Goal: Task Accomplishment & Management: Manage account settings

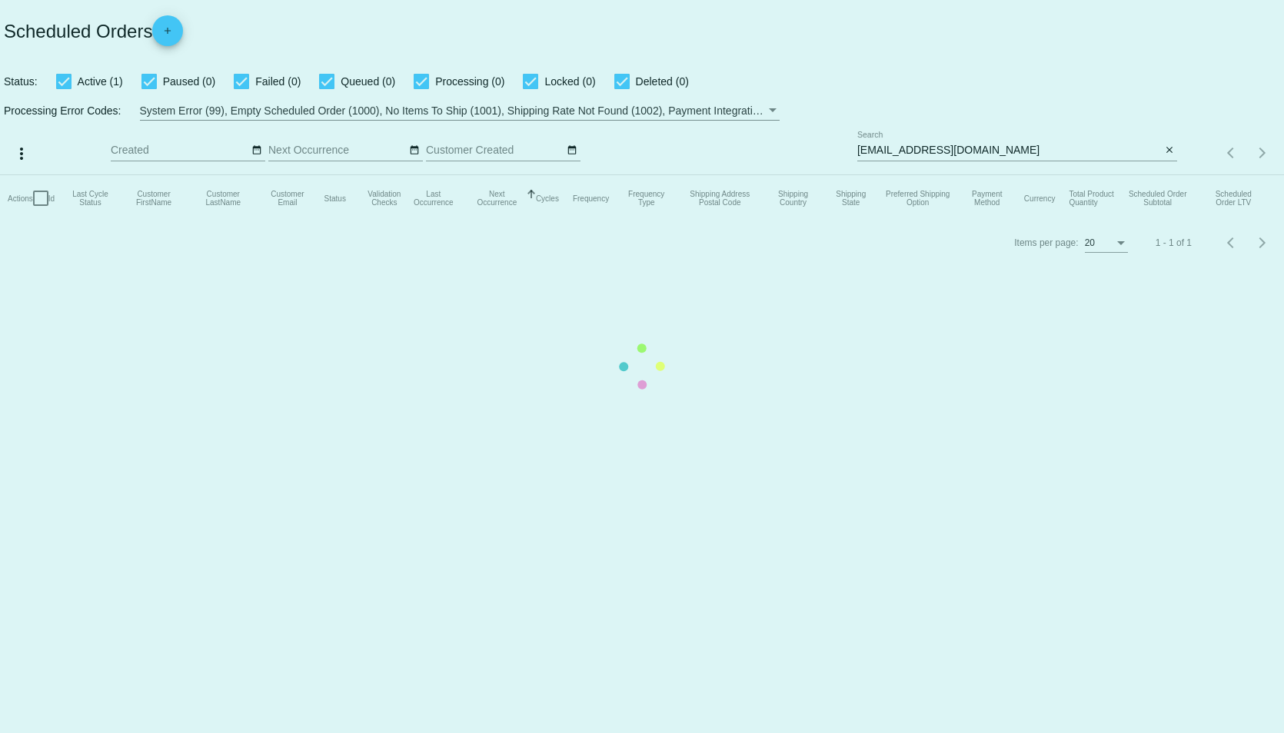
click at [955, 175] on mat-table "Actions Id Last Cycle Status Customer FirstName Customer LastName Customer Emai…" at bounding box center [642, 198] width 1284 height 46
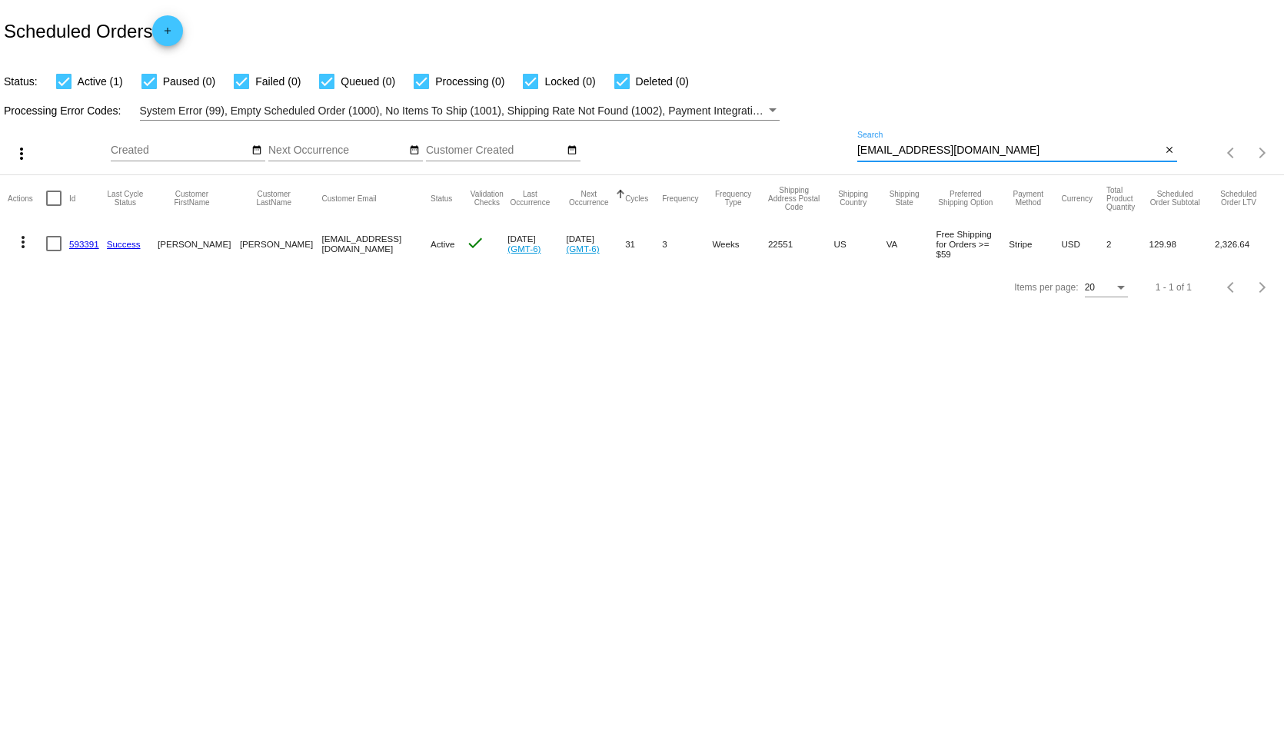
drag, startPoint x: 961, startPoint y: 148, endPoint x: 819, endPoint y: 150, distance: 142.2
click at [822, 149] on div "more_vert Sep Jan Feb Mar Apr 1" at bounding box center [642, 148] width 1284 height 55
paste input "cherylrorie@earthlink.net"
type input "cherylrorie@earthlink.net"
click at [89, 244] on link "409292" at bounding box center [84, 244] width 30 height 10
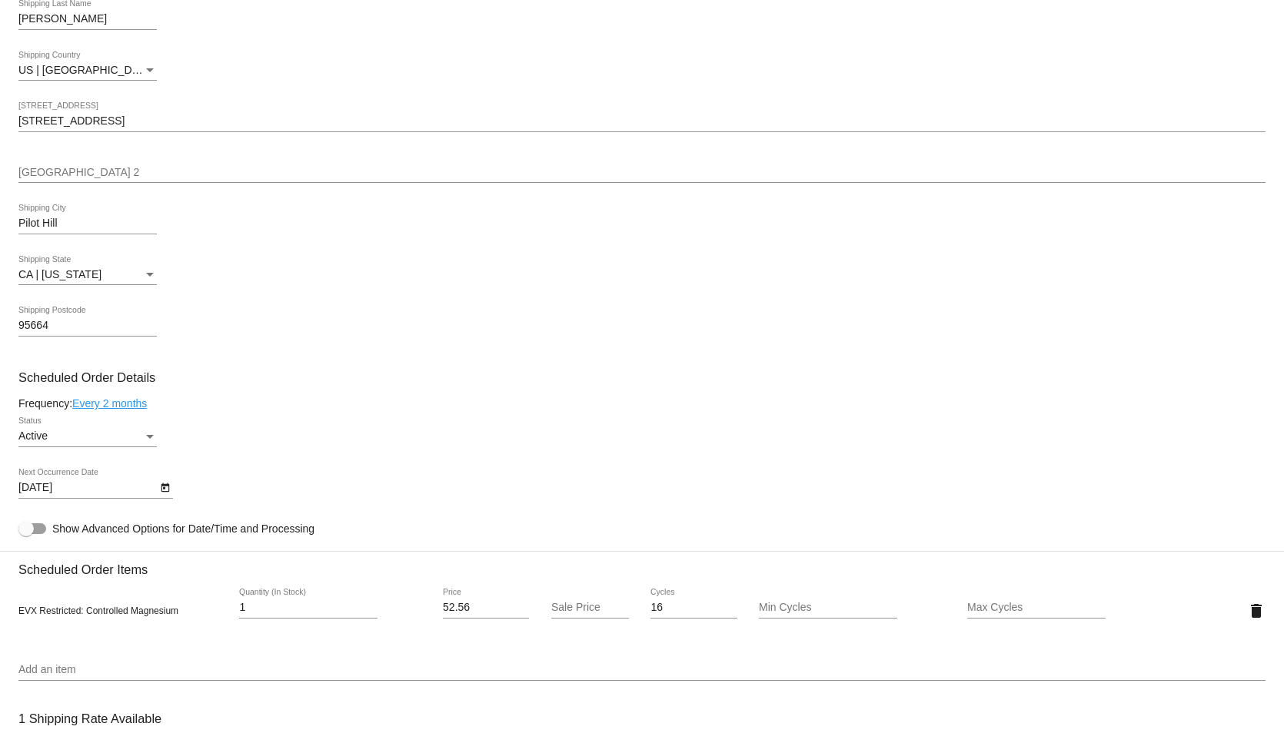
scroll to position [615, 0]
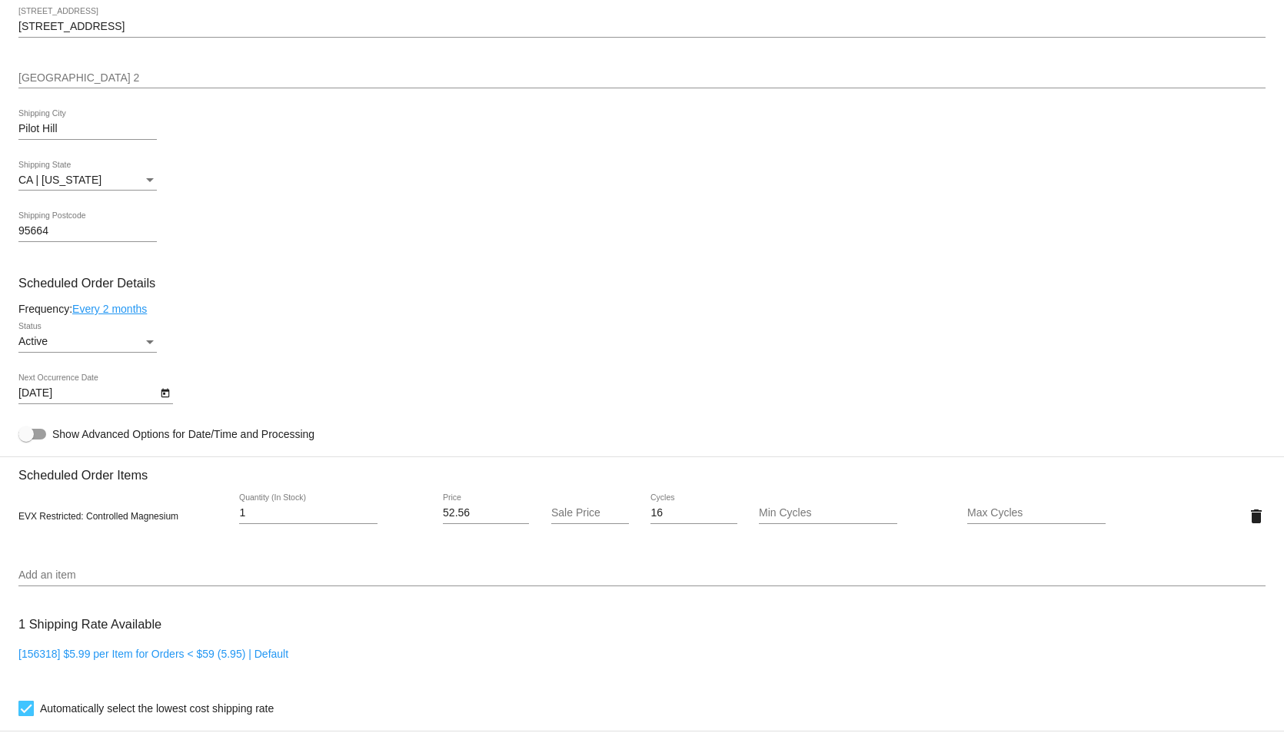
click at [141, 348] on div "Active" at bounding box center [80, 342] width 125 height 12
click at [55, 380] on span "Paused" at bounding box center [87, 382] width 138 height 32
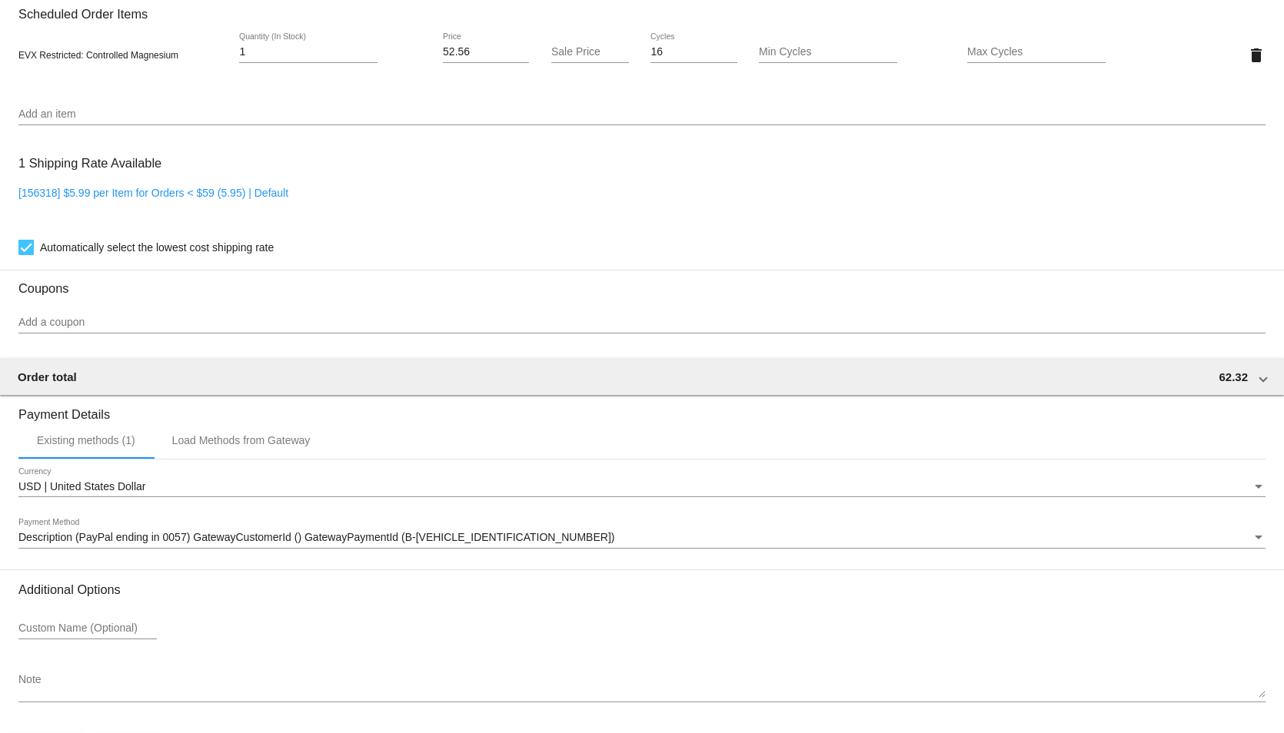
scroll to position [1141, 0]
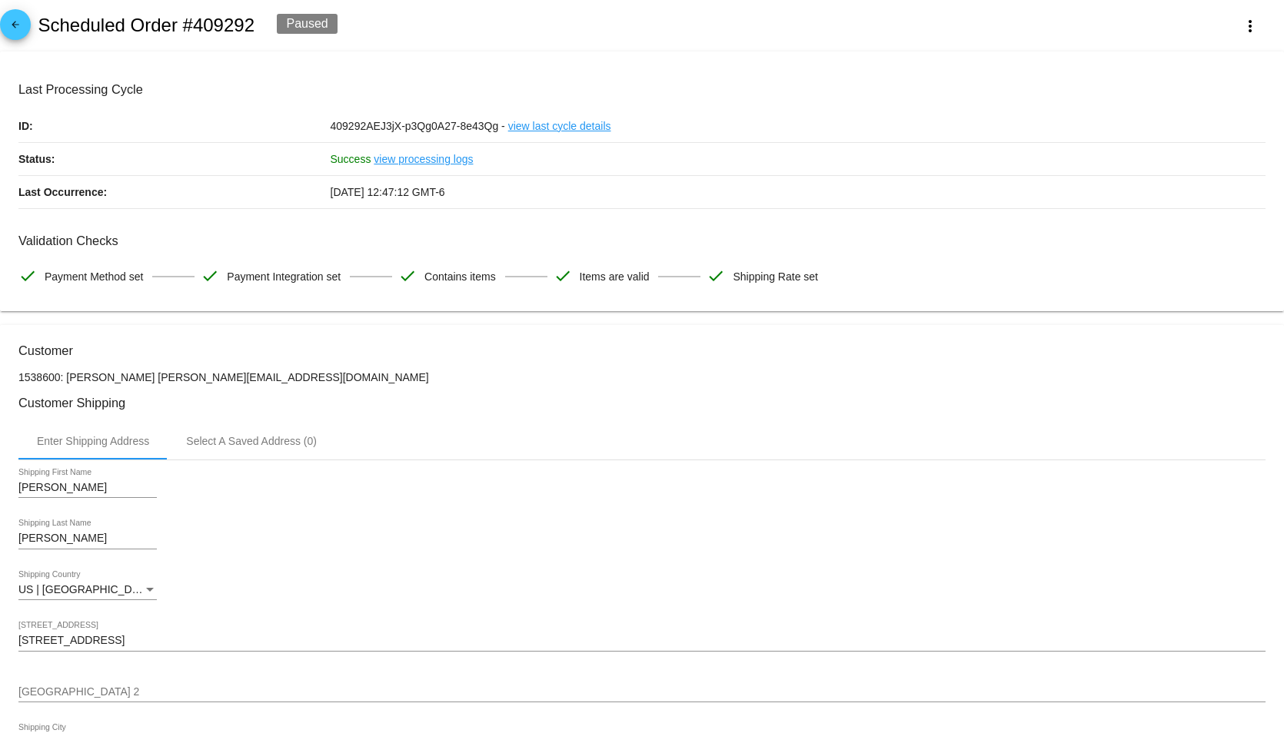
scroll to position [0, 0]
click at [8, 22] on mat-icon "arrow_back" at bounding box center [15, 29] width 18 height 18
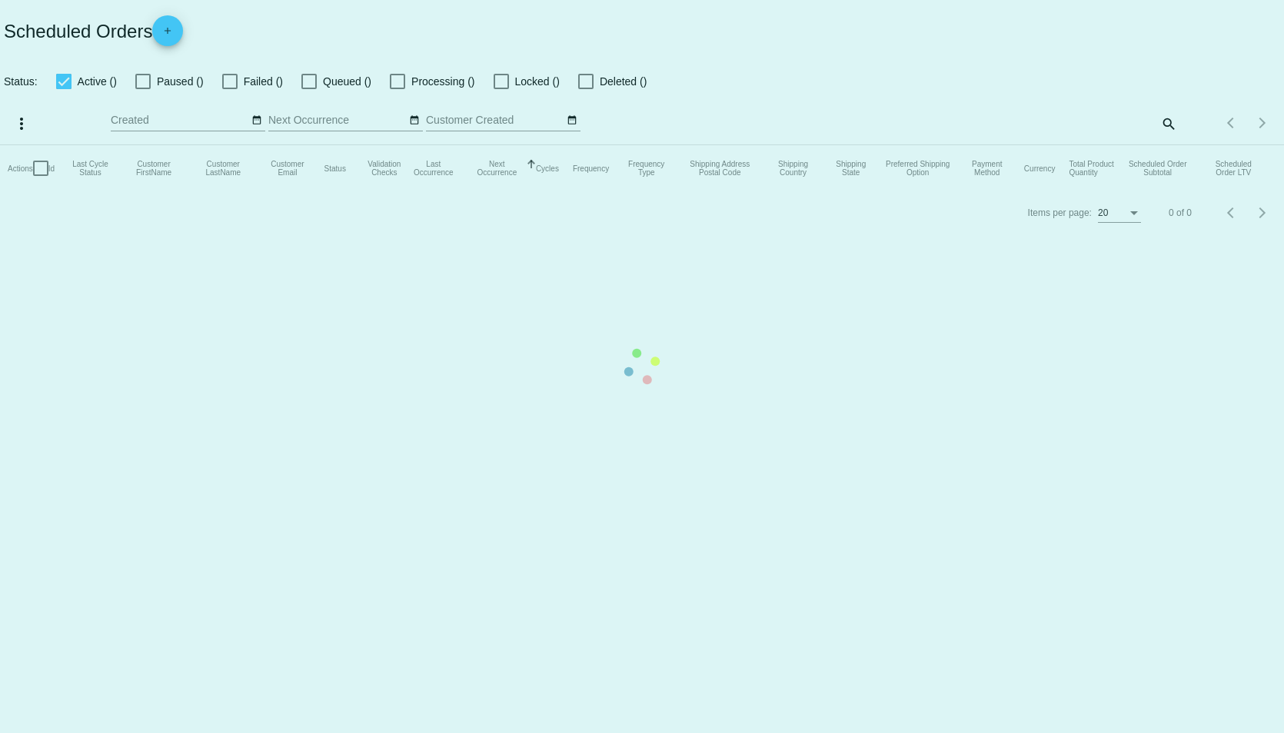
checkbox input "true"
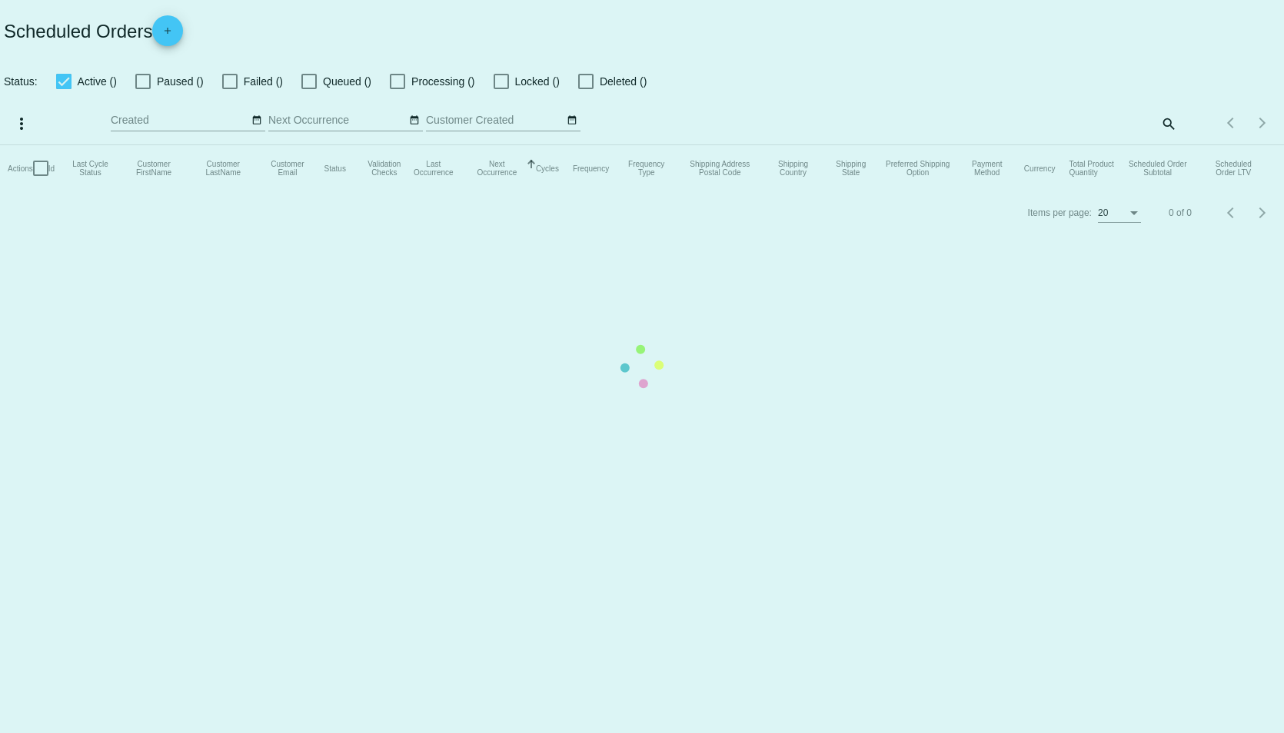
checkbox input "true"
